Goal: Task Accomplishment & Management: Manage account settings

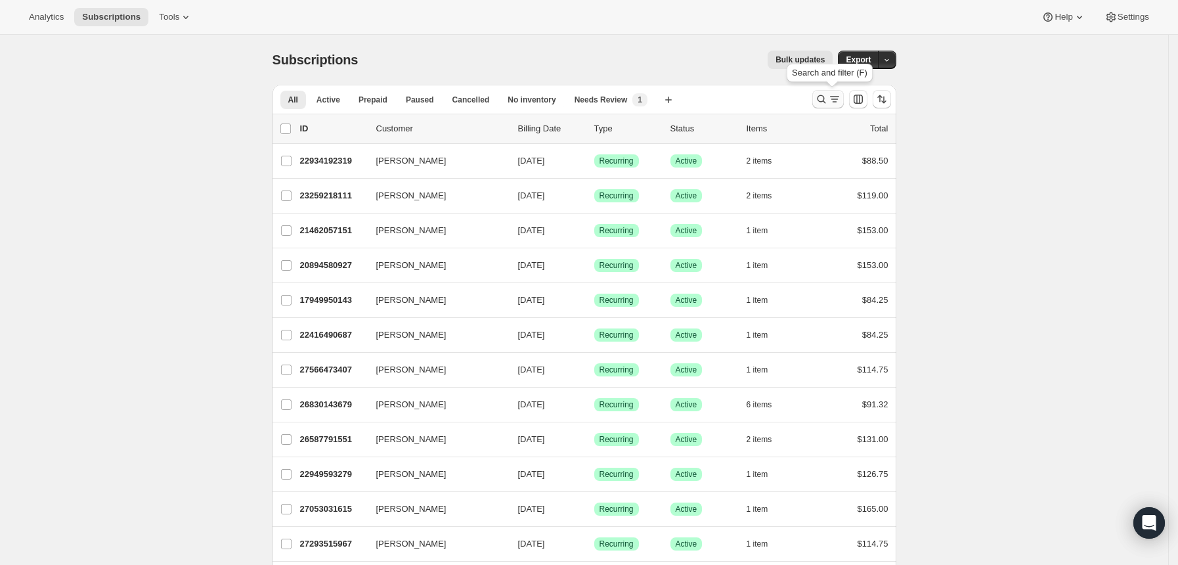
click at [825, 97] on icon "Search and filter results" at bounding box center [821, 99] width 13 height 13
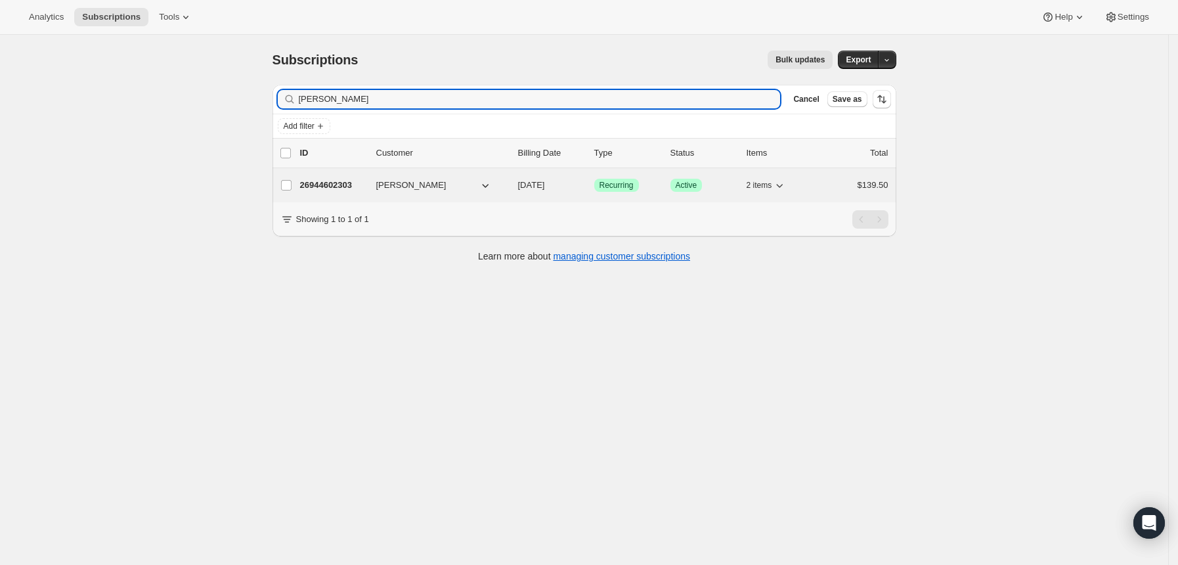
type input "[PERSON_NAME]"
click at [360, 179] on p "26944602303" at bounding box center [333, 185] width 66 height 13
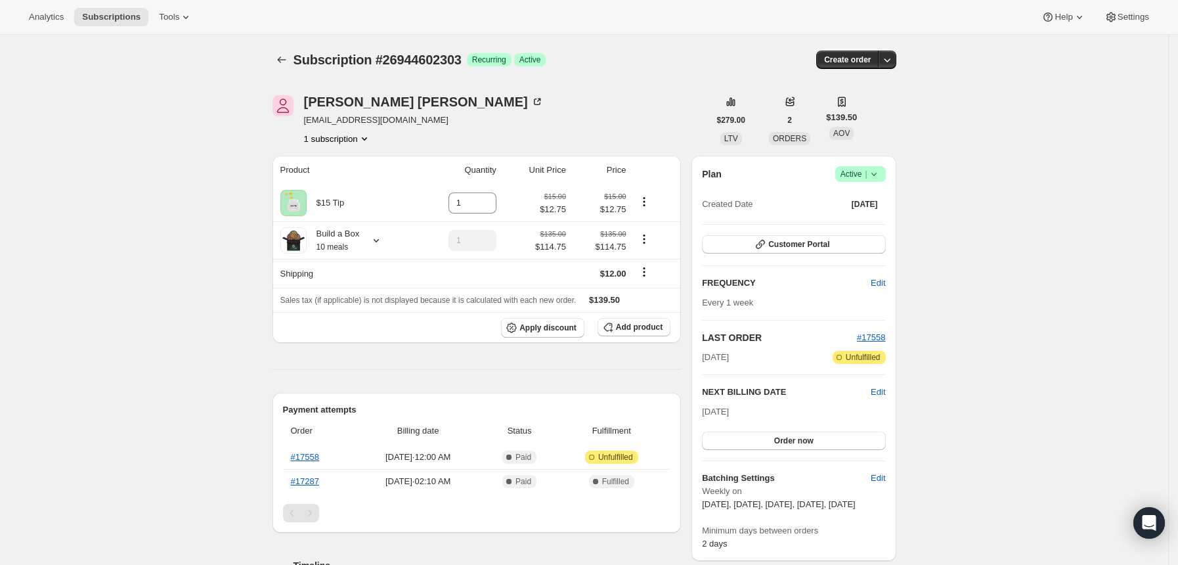
click at [878, 177] on icon at bounding box center [873, 173] width 13 height 13
click at [878, 191] on button "Pause subscription" at bounding box center [860, 199] width 82 height 21
